Goal: Task Accomplishment & Management: Manage account settings

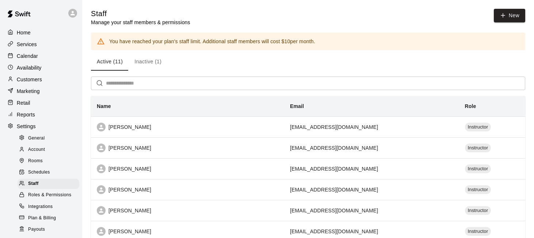
click at [48, 57] on div "Calendar" at bounding box center [41, 55] width 71 height 11
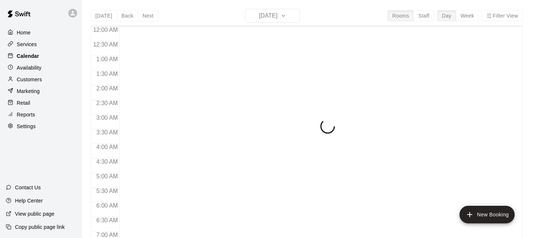
scroll to position [372, 0]
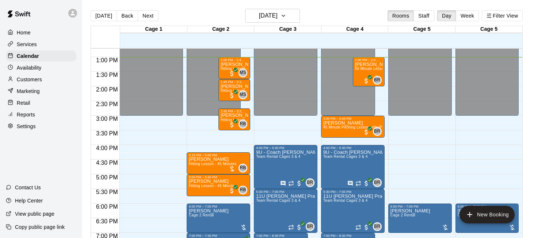
click at [53, 44] on div "Services" at bounding box center [41, 44] width 71 height 11
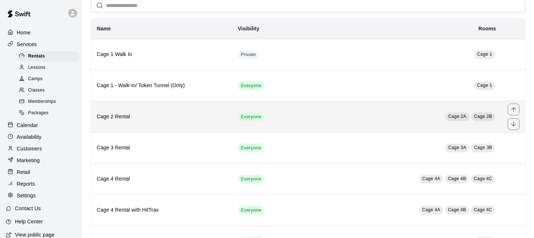
scroll to position [54, 0]
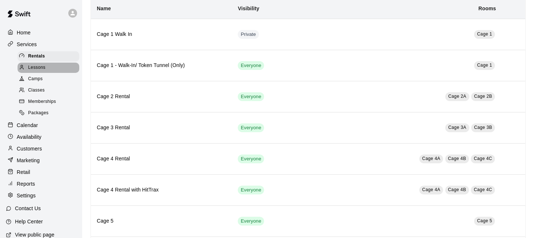
click at [57, 68] on div "Lessons" at bounding box center [49, 67] width 62 height 10
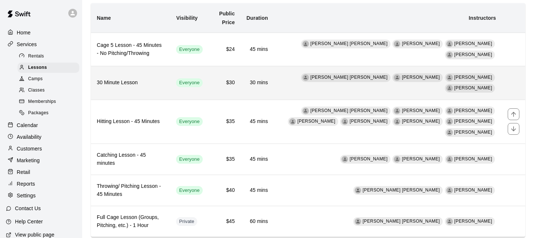
scroll to position [49, 0]
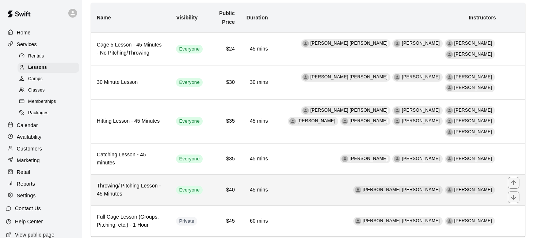
click at [341, 174] on td "[PERSON_NAME] [PERSON_NAME] [PERSON_NAME]" at bounding box center [388, 189] width 228 height 31
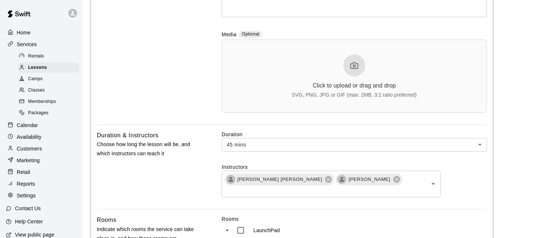
scroll to position [213, 0]
click at [436, 178] on icon "Open" at bounding box center [433, 182] width 9 height 9
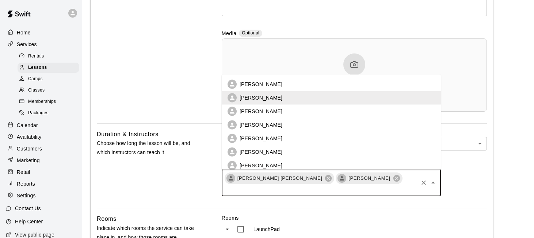
scroll to position [43, 0]
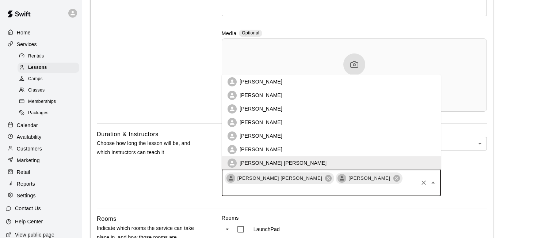
click at [391, 120] on li "[PERSON_NAME]" at bounding box center [331, 122] width 219 height 14
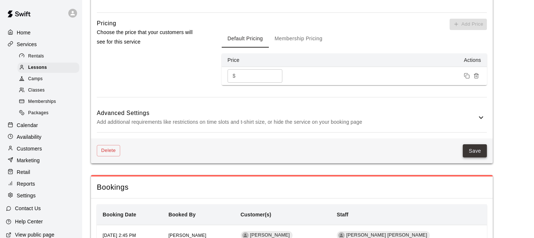
scroll to position [850, 0]
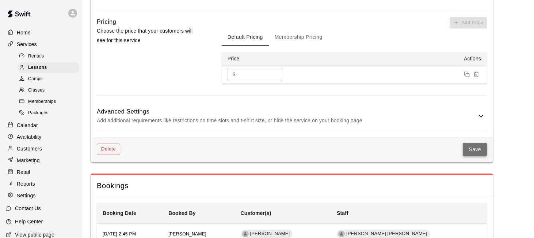
click at [469, 144] on button "Save" at bounding box center [475, 150] width 24 height 14
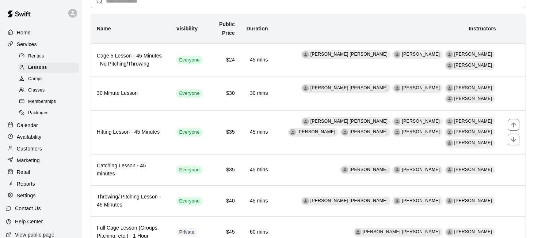
scroll to position [53, 0]
